Goal: Obtain resource: Download file/media

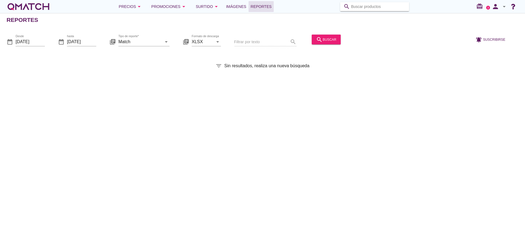
click at [360, 5] on input "Buscar productos" at bounding box center [378, 6] width 55 height 9
click at [34, 40] on input "[DATE]" at bounding box center [30, 41] width 29 height 9
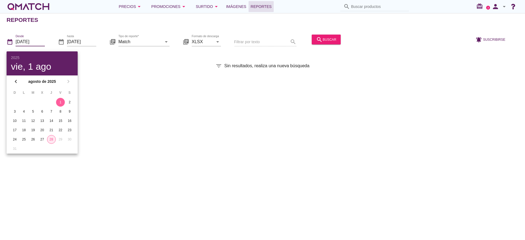
click at [53, 142] on button "28" at bounding box center [51, 139] width 9 height 9
type input "[DATE]"
drag, startPoint x: 129, startPoint y: 116, endPoint x: 129, endPoint y: 65, distance: 50.6
click at [129, 113] on div "Reportes date_range Desde [DATE] date_range hasta [DATE] library_books Tipo de …" at bounding box center [262, 126] width 525 height 227
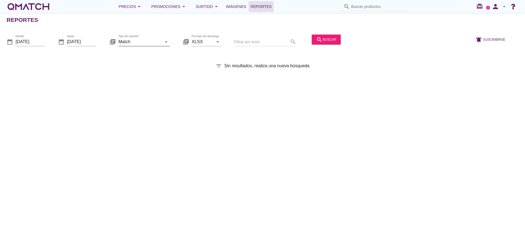
click at [138, 41] on input "Match" at bounding box center [139, 41] width 43 height 9
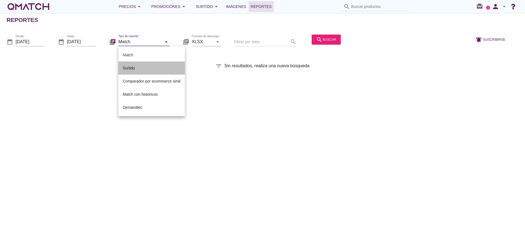
click at [135, 66] on div "Surtido" at bounding box center [152, 68] width 58 height 7
type input "Surtido"
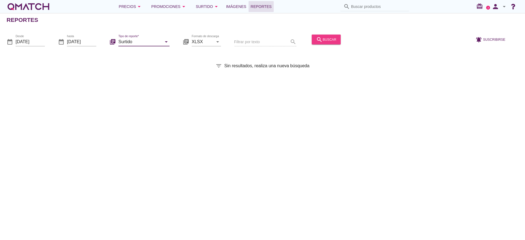
click at [319, 39] on icon "search" at bounding box center [319, 39] width 7 height 7
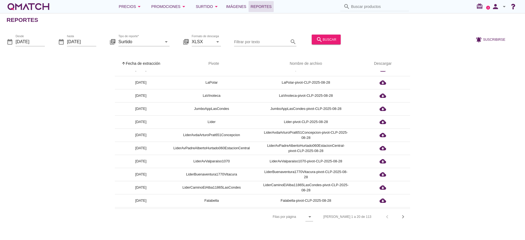
scroll to position [123, 0]
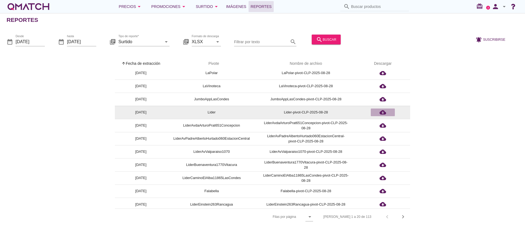
click at [381, 113] on icon "cloud_download" at bounding box center [383, 112] width 7 height 7
